Goal: Information Seeking & Learning: Understand process/instructions

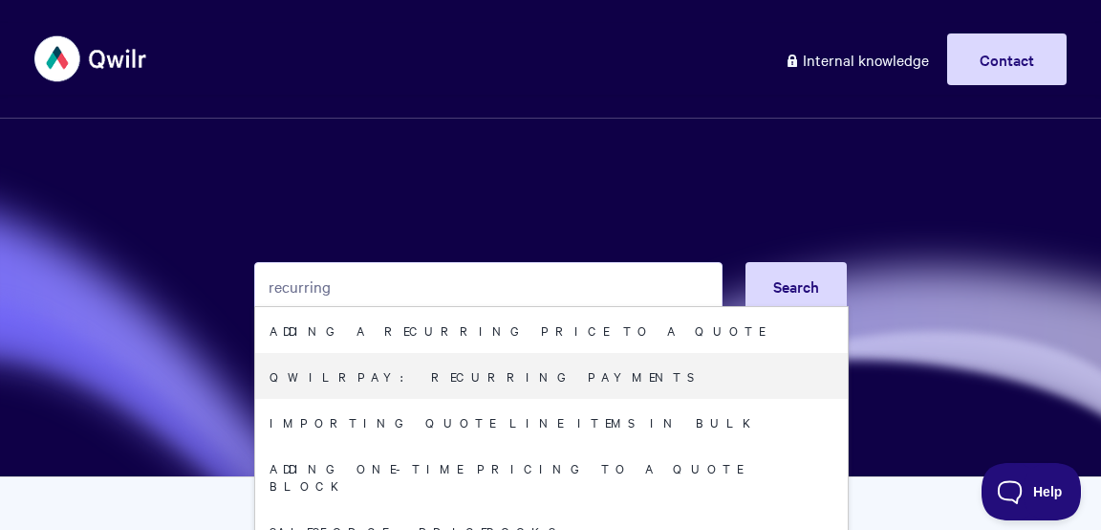
type input "recurring"
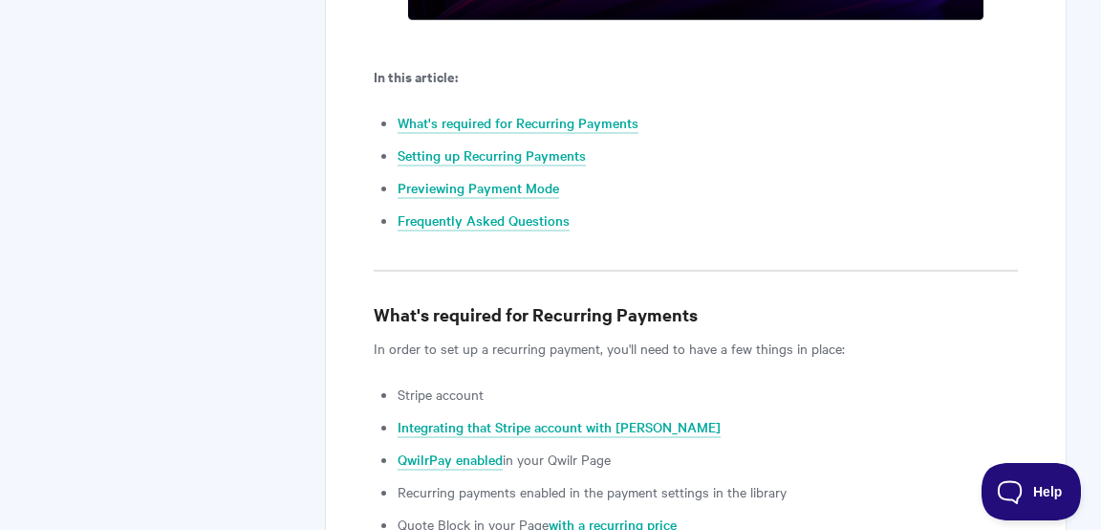
scroll to position [940, 0]
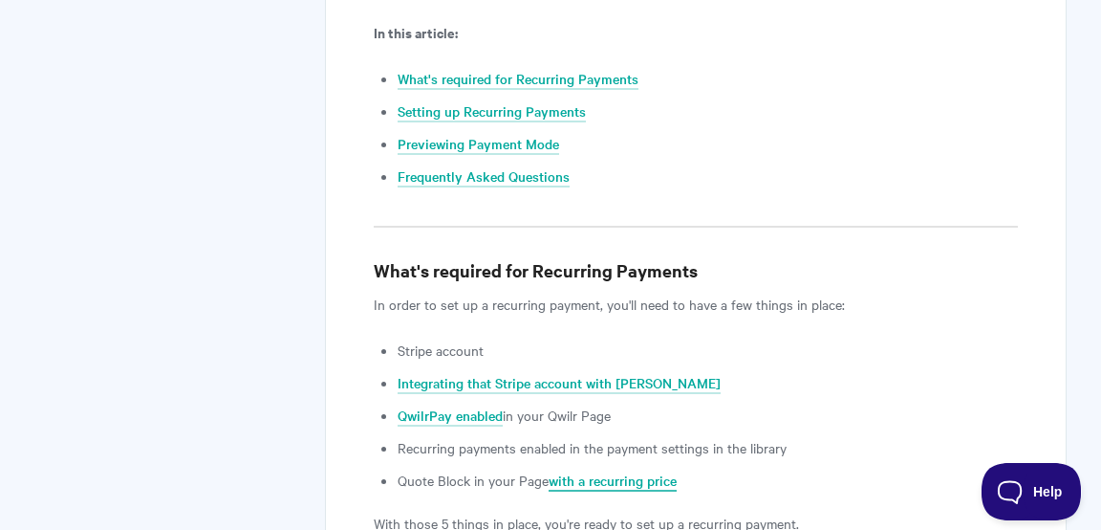
click at [635, 476] on link "with a recurring price" at bounding box center [613, 480] width 128 height 21
click at [511, 108] on link "Setting up Recurring Payments" at bounding box center [492, 111] width 188 height 21
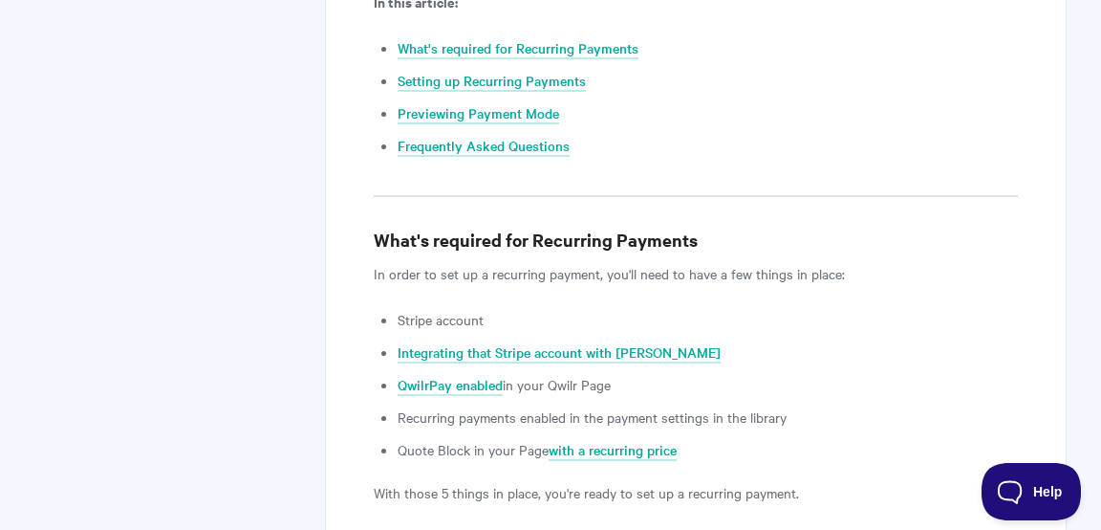
scroll to position [858, 0]
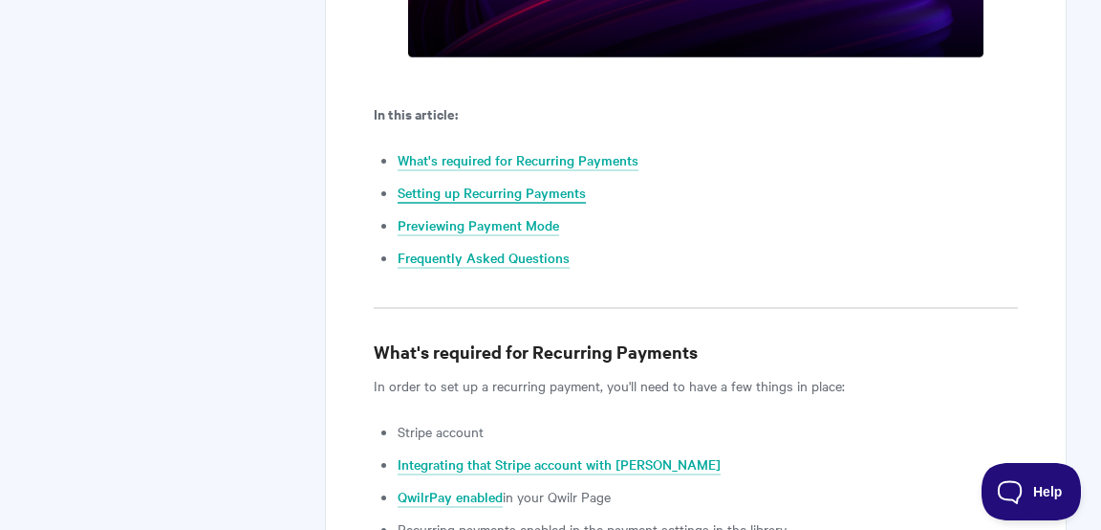
click at [561, 192] on link "Setting up Recurring Payments" at bounding box center [492, 193] width 188 height 21
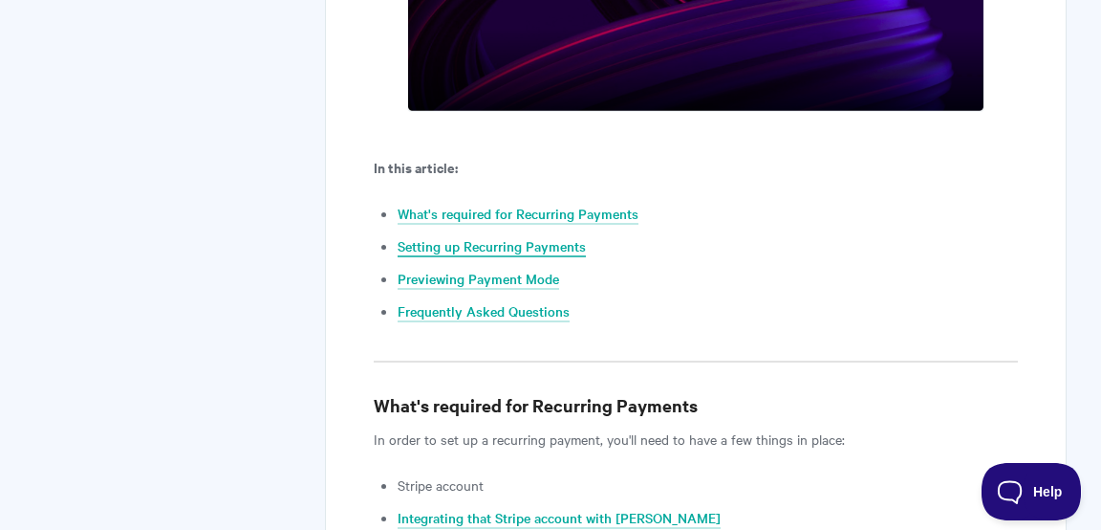
click at [547, 243] on link "Setting up Recurring Payments" at bounding box center [492, 246] width 188 height 21
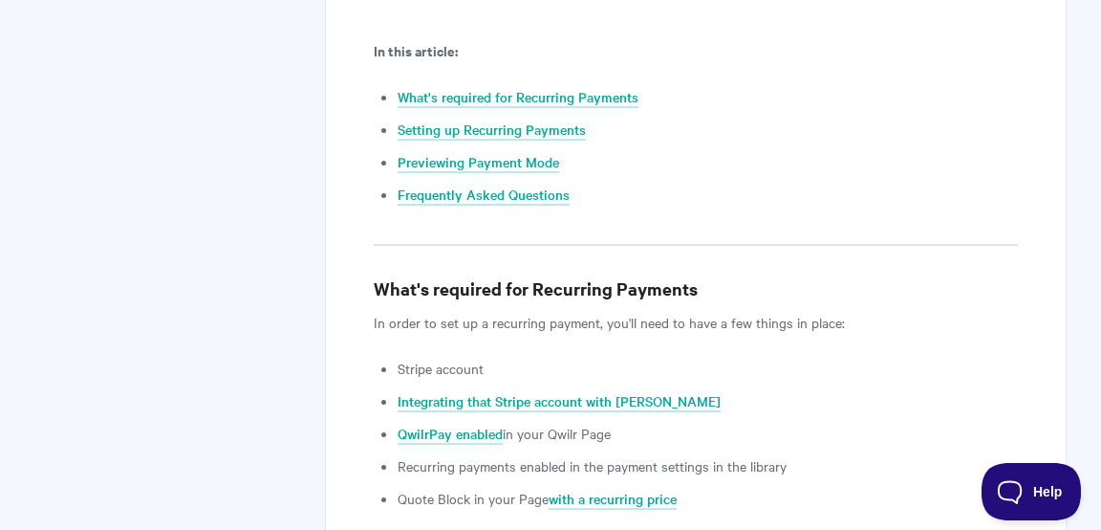
scroll to position [921, 0]
click at [512, 162] on link "Previewing Payment Mode" at bounding box center [479, 162] width 162 height 21
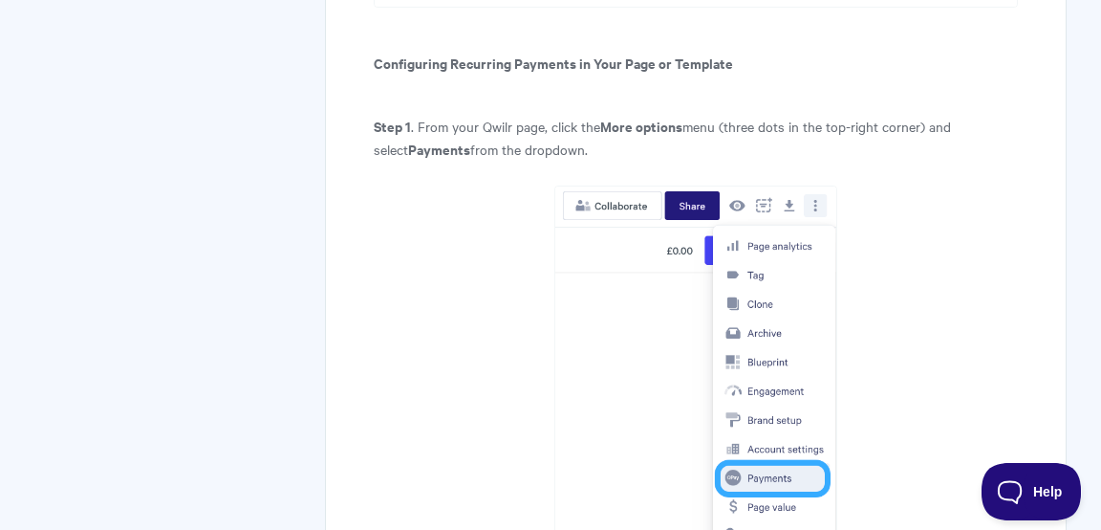
scroll to position [2542, 0]
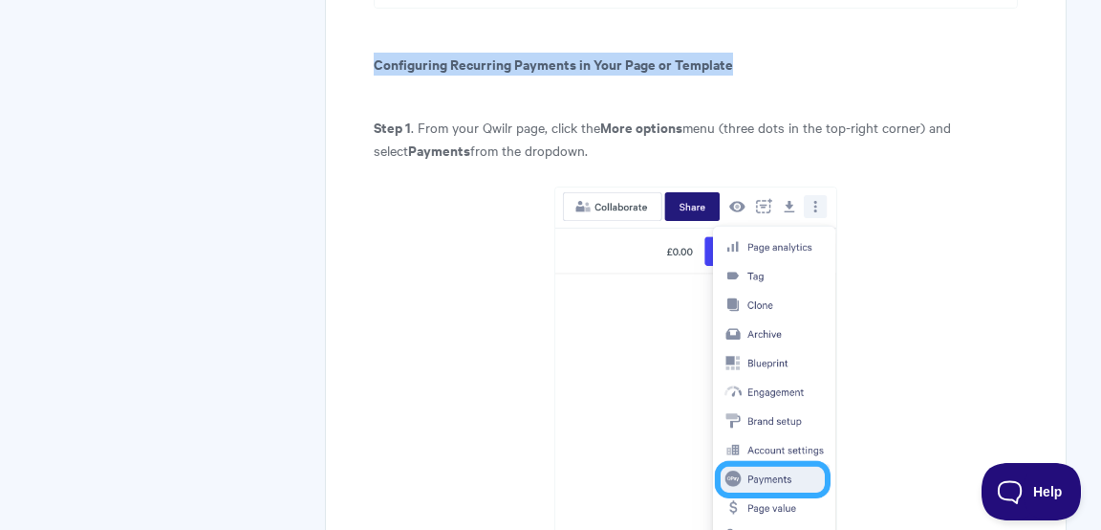
drag, startPoint x: 739, startPoint y: 68, endPoint x: 369, endPoint y: 54, distance: 370.2
copy b "Configuring Recurring Payments in Your Page or Template"
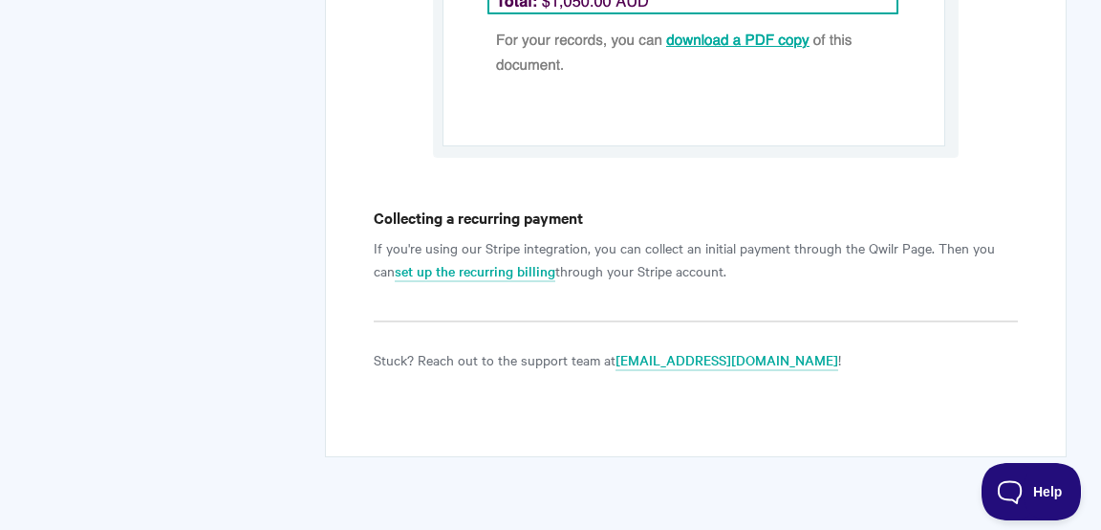
scroll to position [7627, 0]
